Goal: Manage account settings

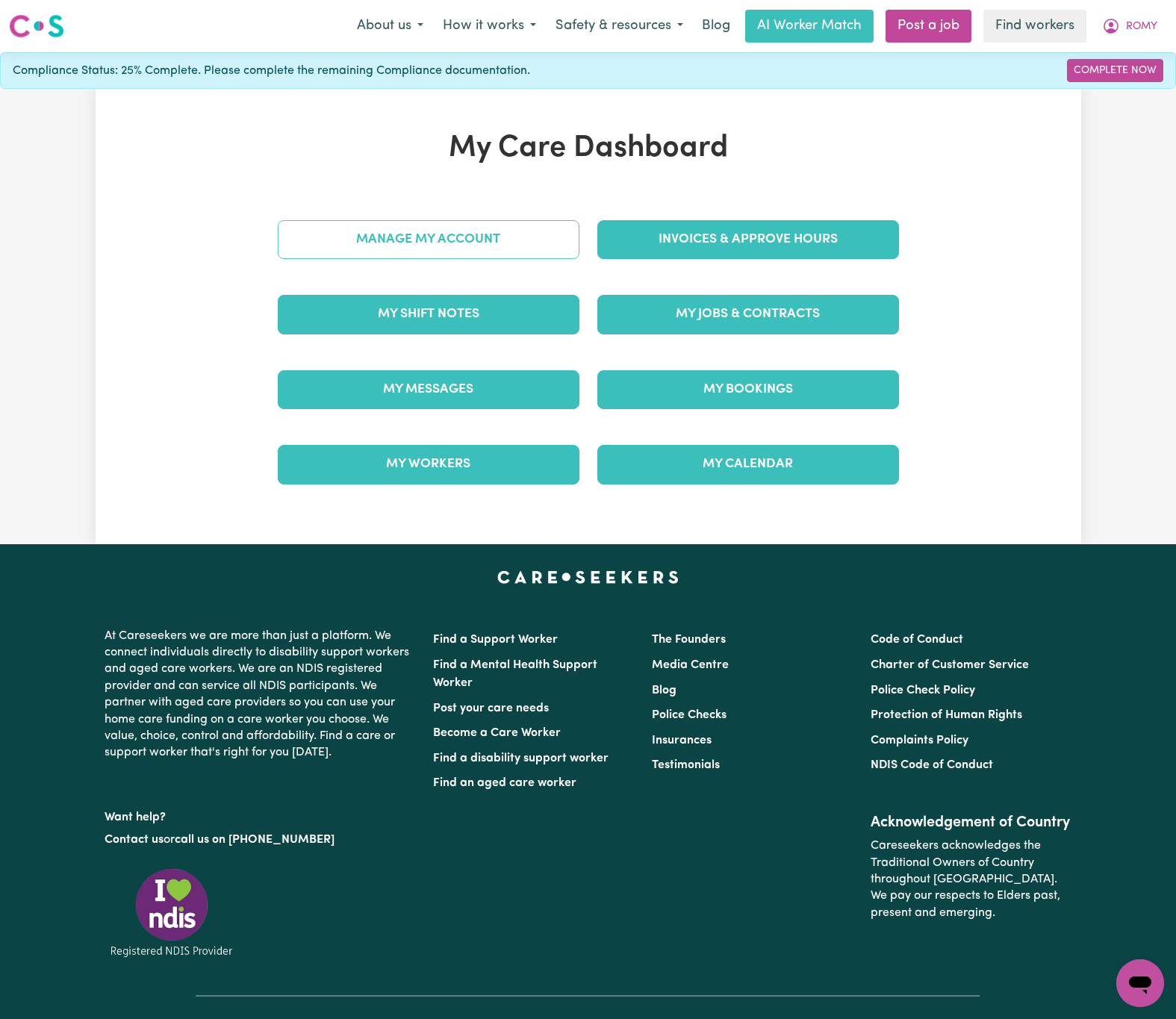
click at [556, 236] on link "Manage My Account" at bounding box center [429, 240] width 302 height 39
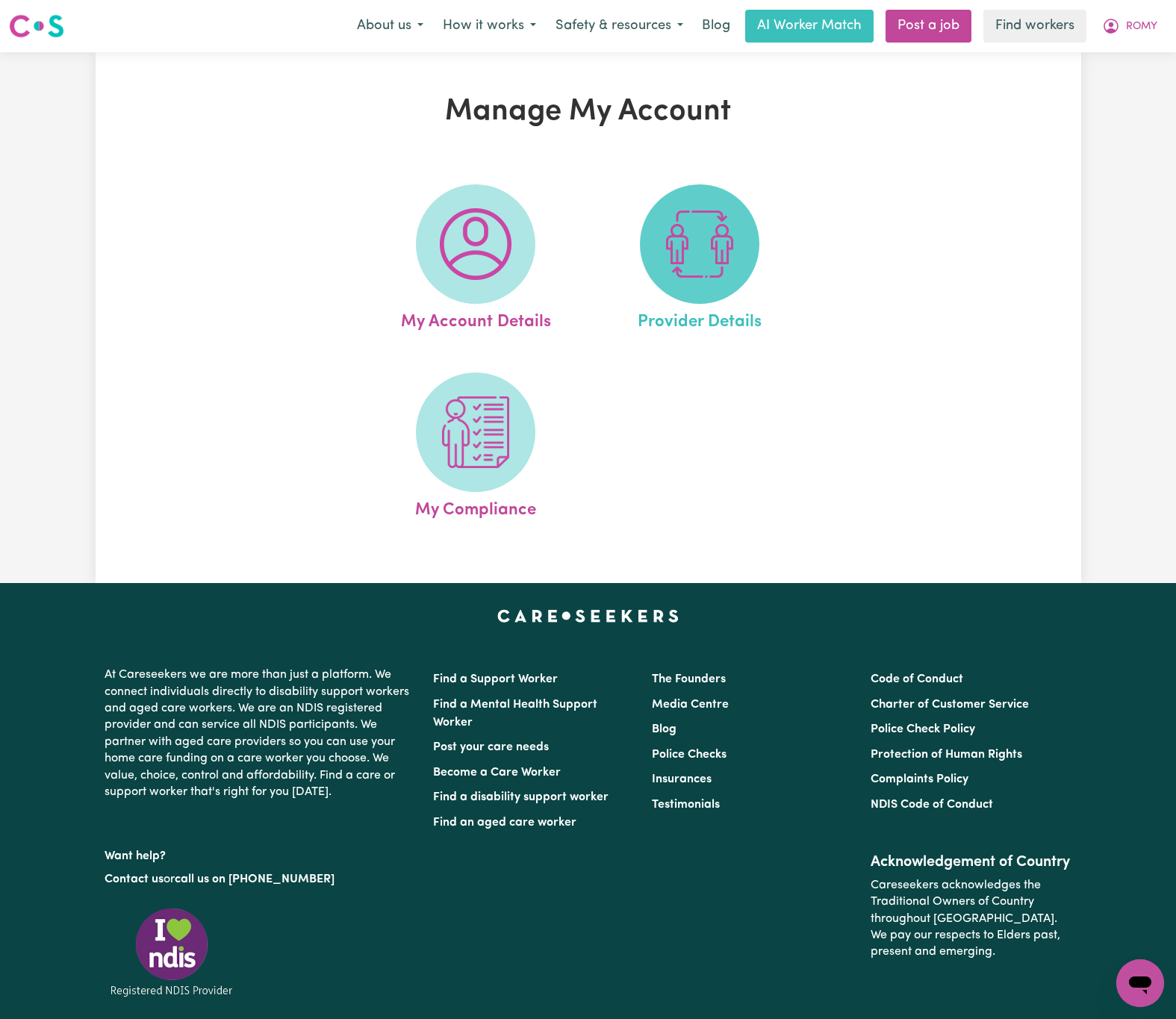
click at [692, 255] on img at bounding box center [700, 244] width 72 height 72
select select "NDIS_FUNDING_PLAN_MANAGED"
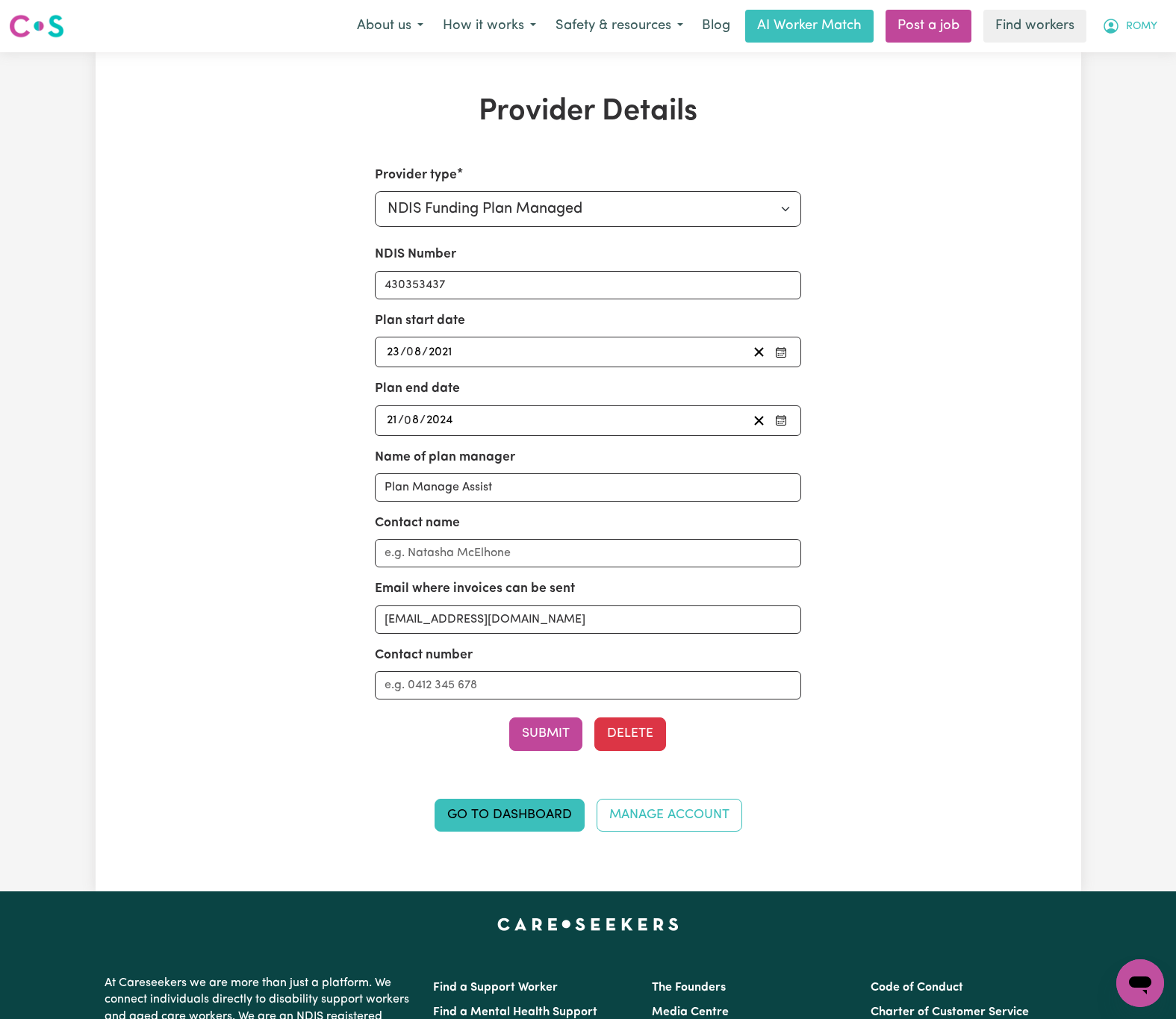
click at [1134, 30] on span "ROMY" at bounding box center [1141, 26] width 31 height 16
click at [1124, 86] on link "Logout" at bounding box center [1107, 86] width 118 height 28
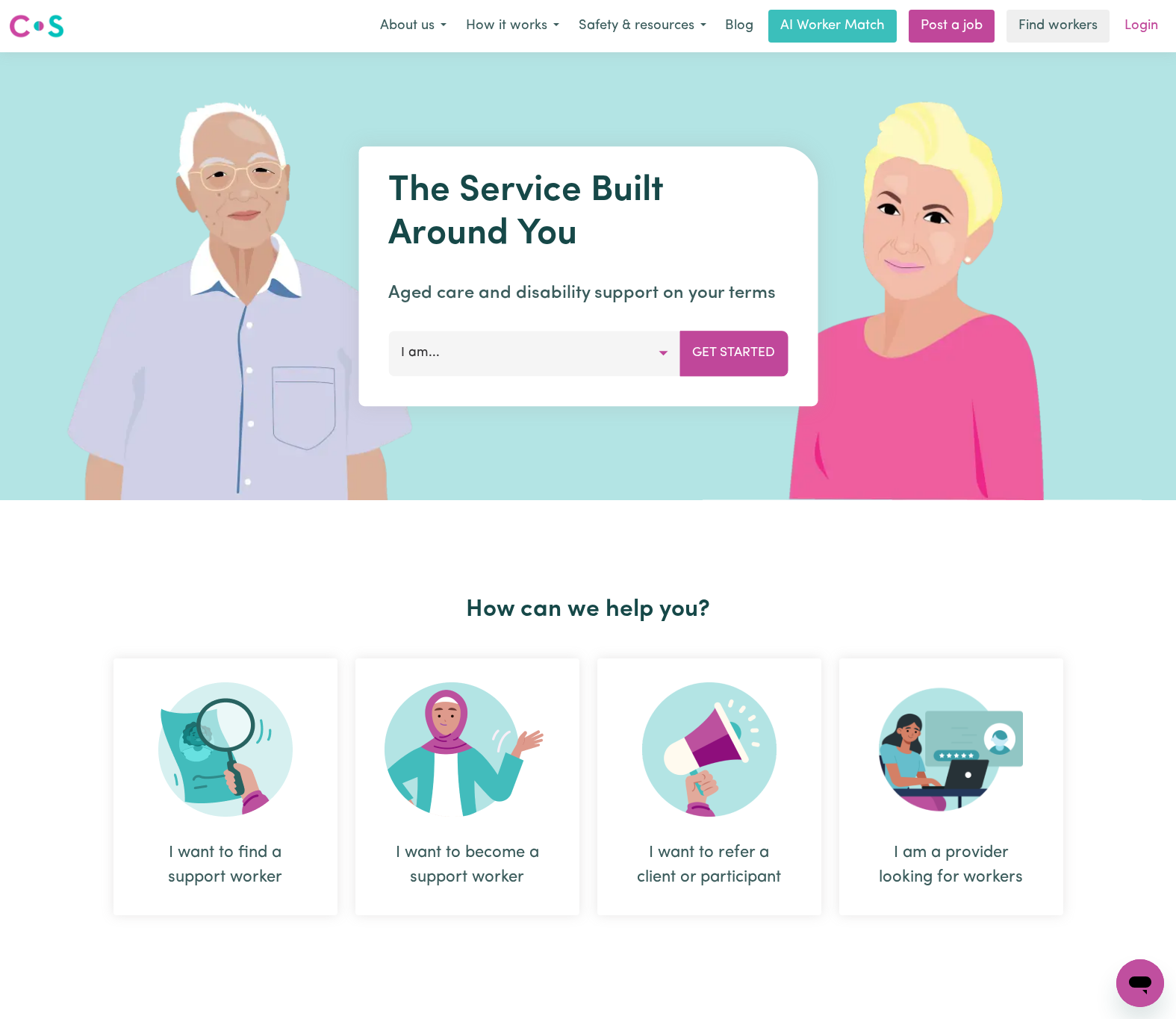
click at [1141, 16] on link "Login" at bounding box center [1141, 25] width 52 height 33
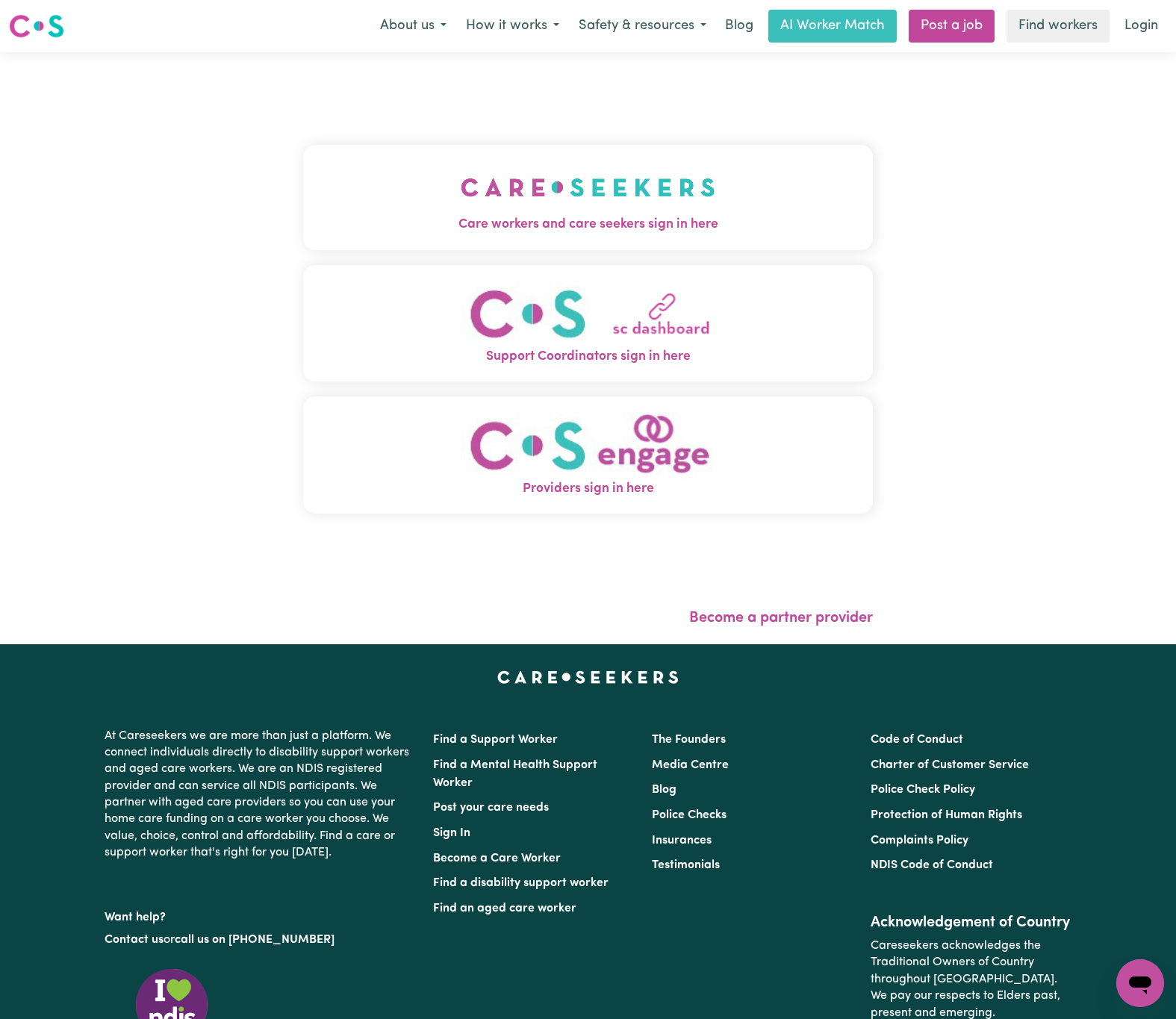
click at [538, 174] on img "Care workers and care seekers sign in here" at bounding box center [588, 187] width 255 height 55
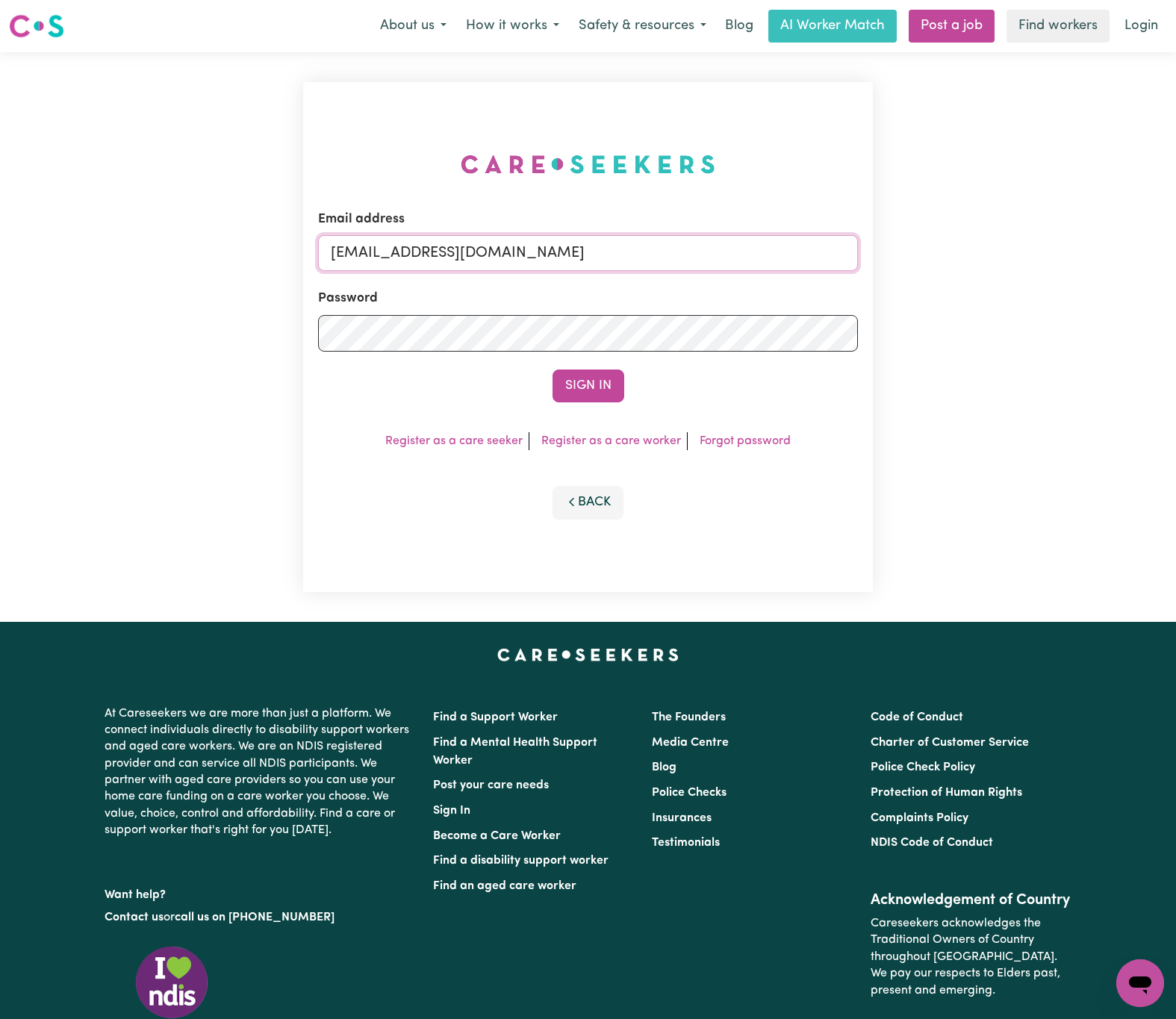
drag, startPoint x: 444, startPoint y: 254, endPoint x: 888, endPoint y: 258, distance: 444.0
click at [888, 258] on div "Email address [EMAIL_ADDRESS][DOMAIN_NAME] Password Sign In Register as a care …" at bounding box center [588, 337] width 1176 height 569
paste input "[EMAIL_ADDRESS][DOMAIN_NAME]"
type input "[EMAIL_ADDRESS][DOMAIN_NAME]"
click at [552, 369] on button "Sign In" at bounding box center [588, 385] width 72 height 33
